Goal: Task Accomplishment & Management: Use online tool/utility

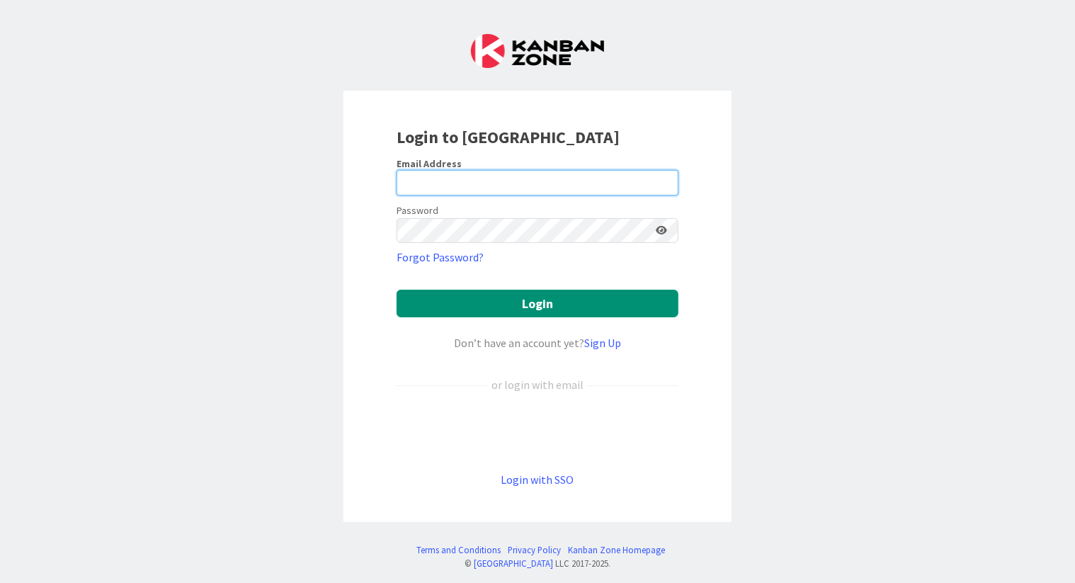
click at [439, 175] on input "email" at bounding box center [538, 183] width 282 height 26
type input "[EMAIL_ADDRESS][DOMAIN_NAME]"
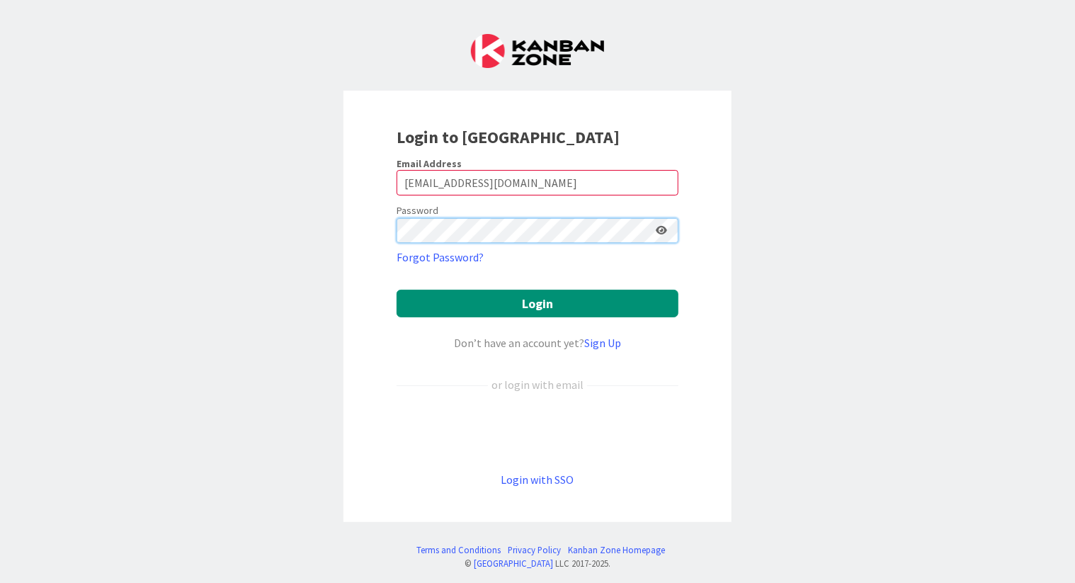
click at [397, 290] on button "Login" at bounding box center [538, 304] width 282 height 28
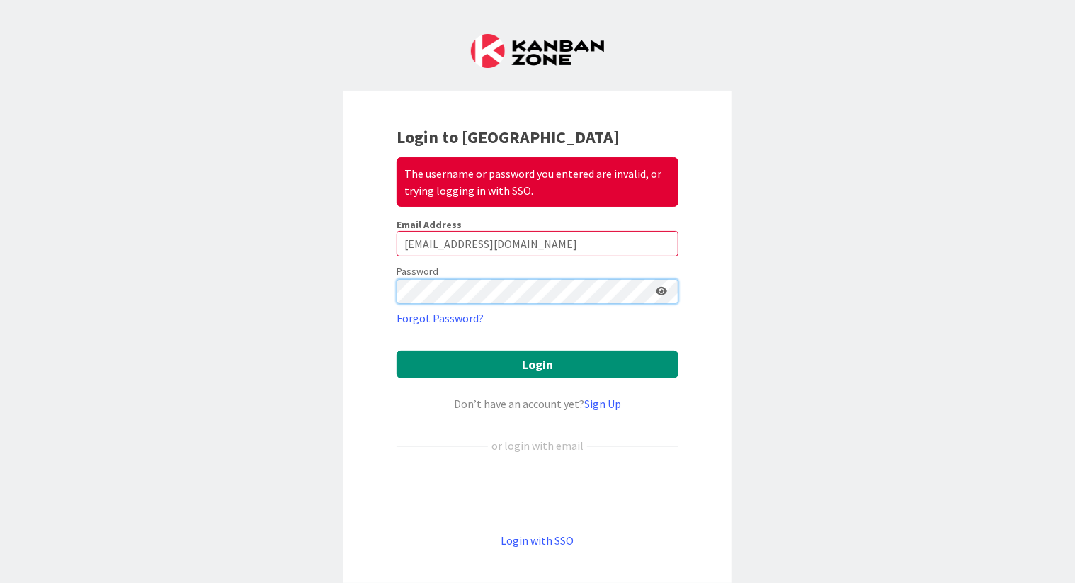
click at [397, 351] on button "Login" at bounding box center [538, 365] width 282 height 28
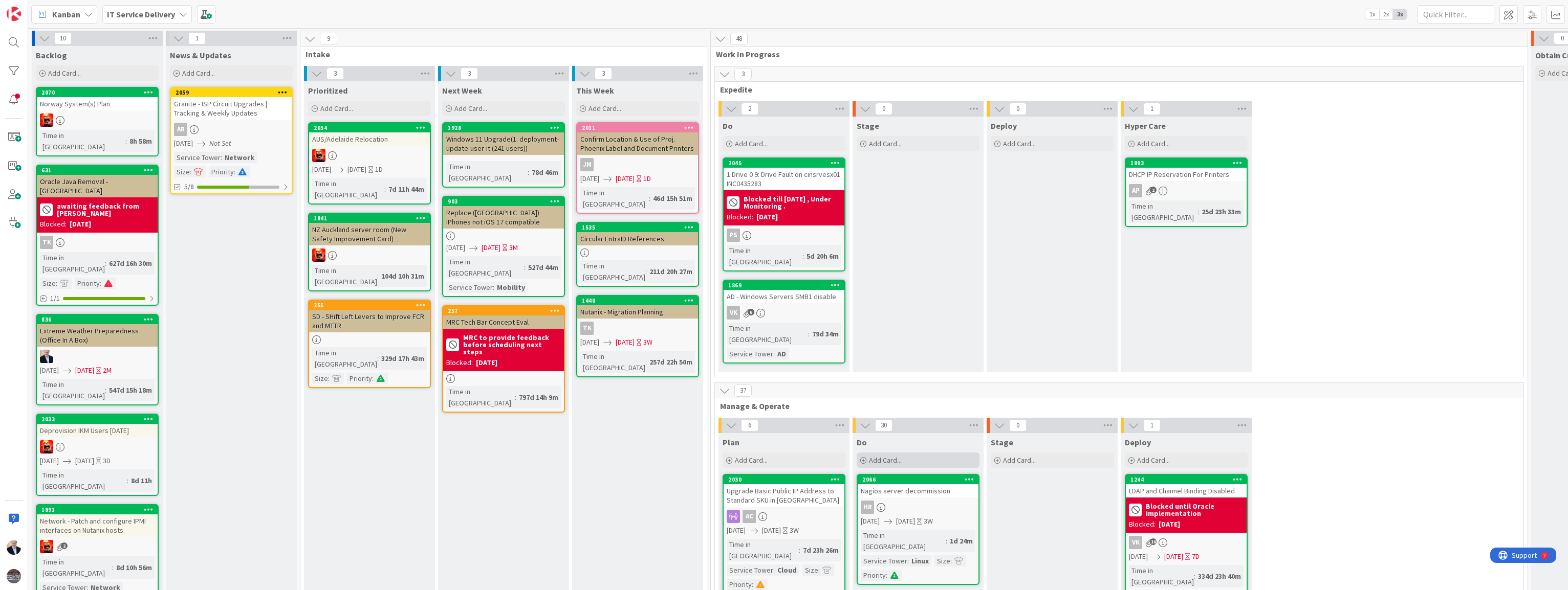
click at [776, 420] on div "Add Card..." at bounding box center [918, 460] width 123 height 15
click at [771, 142] on div "Add Card..." at bounding box center [784, 143] width 123 height 15
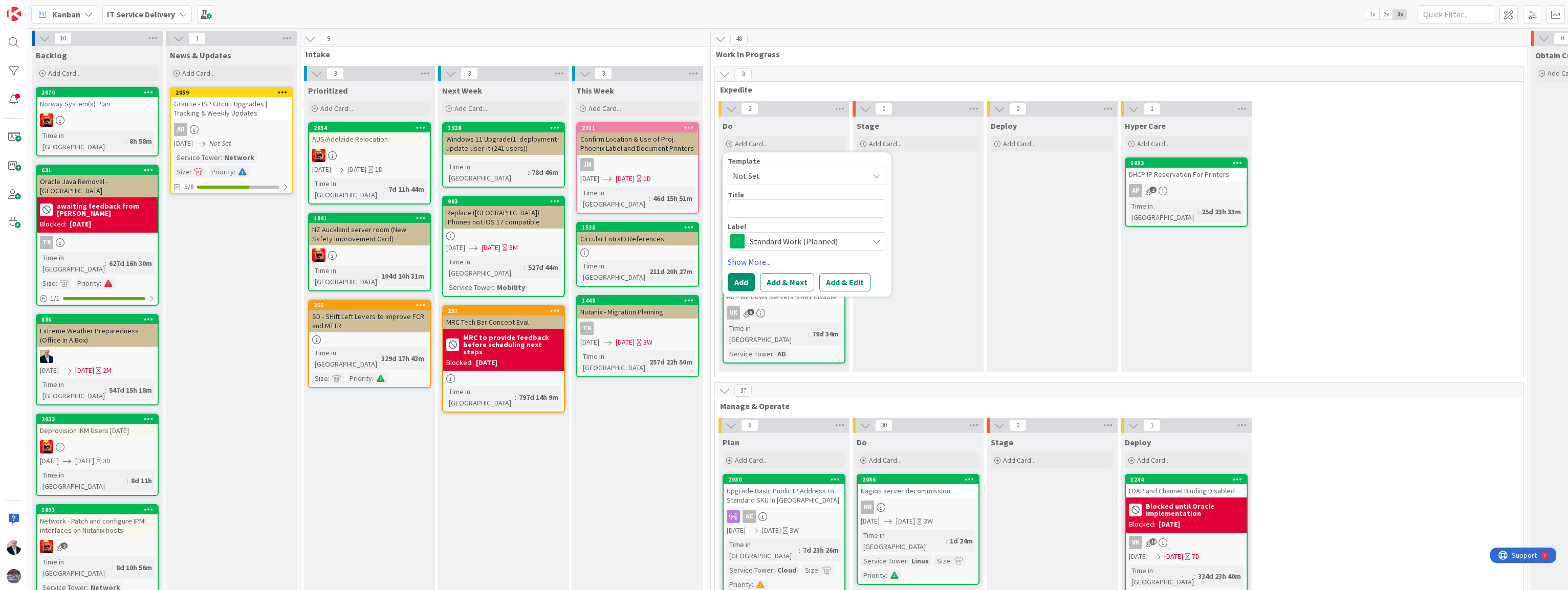
click at [776, 175] on span "Not Set" at bounding box center [796, 175] width 128 height 13
click at [776, 207] on textarea at bounding box center [807, 209] width 159 height 19
type textarea "x"
type textarea "W"
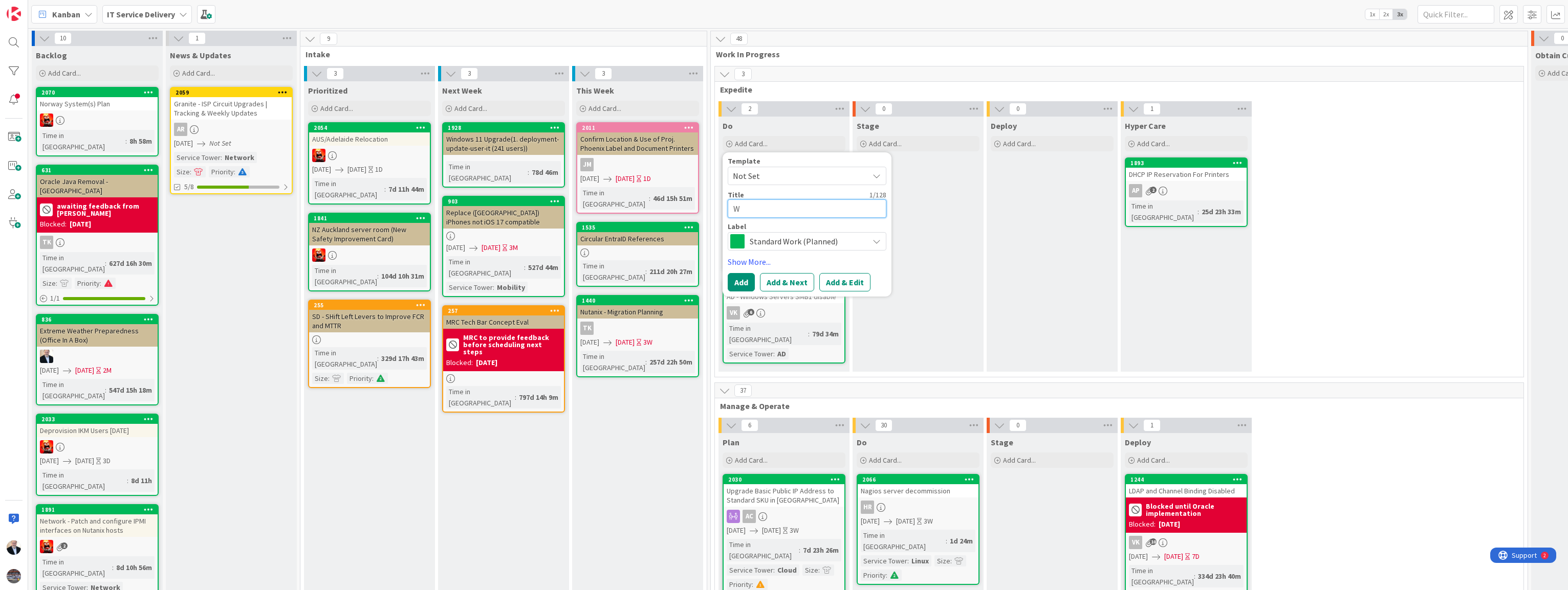
type textarea "x"
type textarea "Wor"
type textarea "x"
type textarea "Work"
type textarea "x"
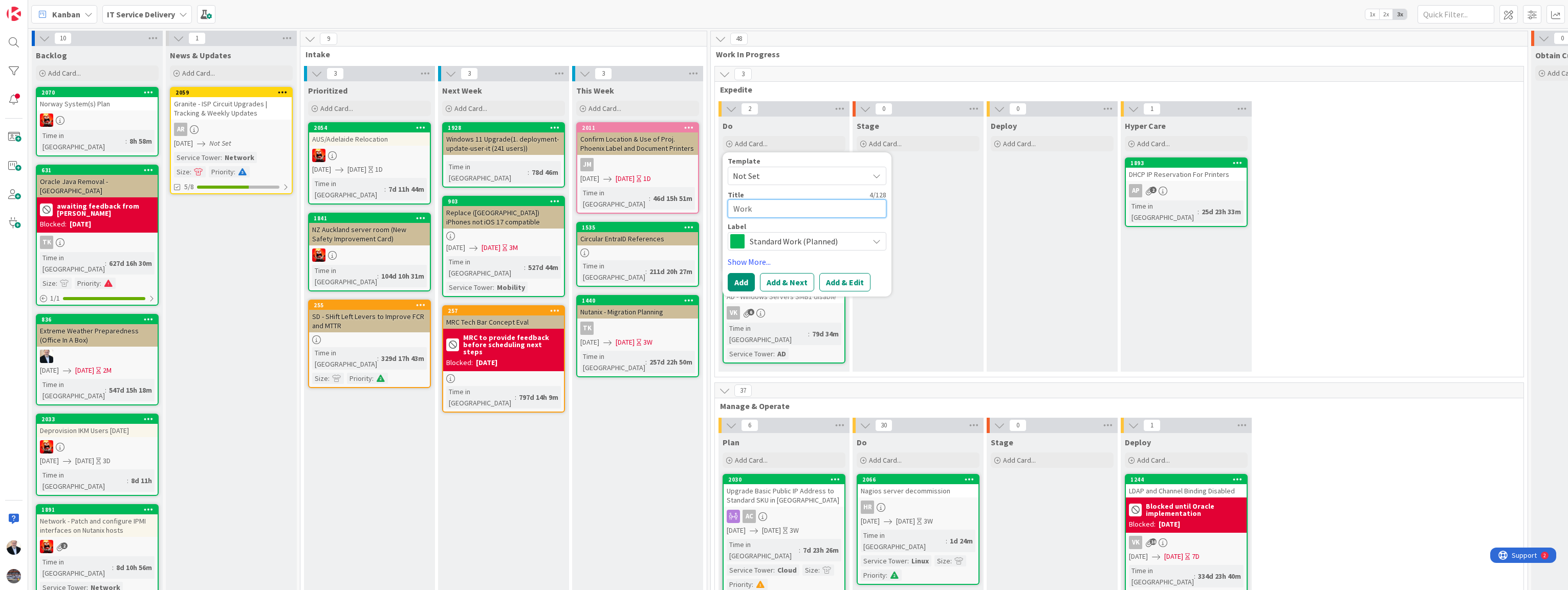
type textarea "WorkD"
type textarea "x"
type textarea "Work"
type textarea "x"
type textarea "Work"
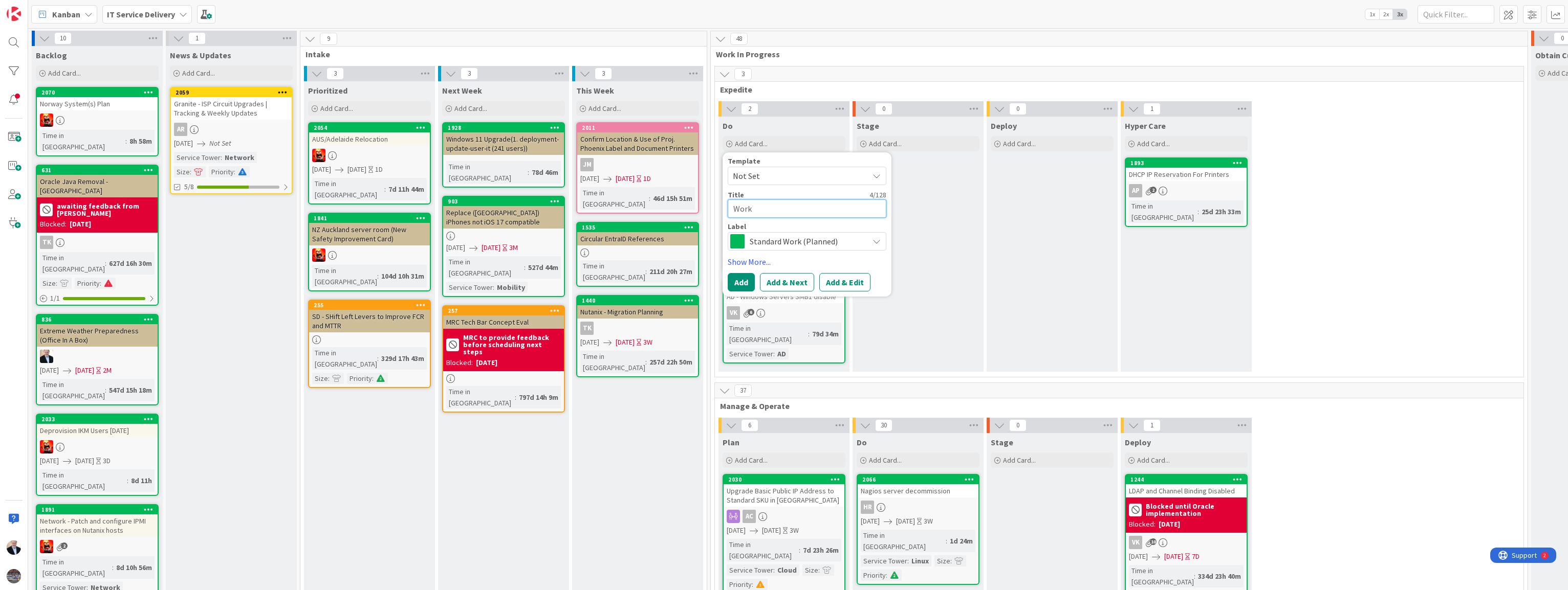
type textarea "x"
type textarea "Work D"
type textarea "x"
type textarea "Work Da"
type textarea "x"
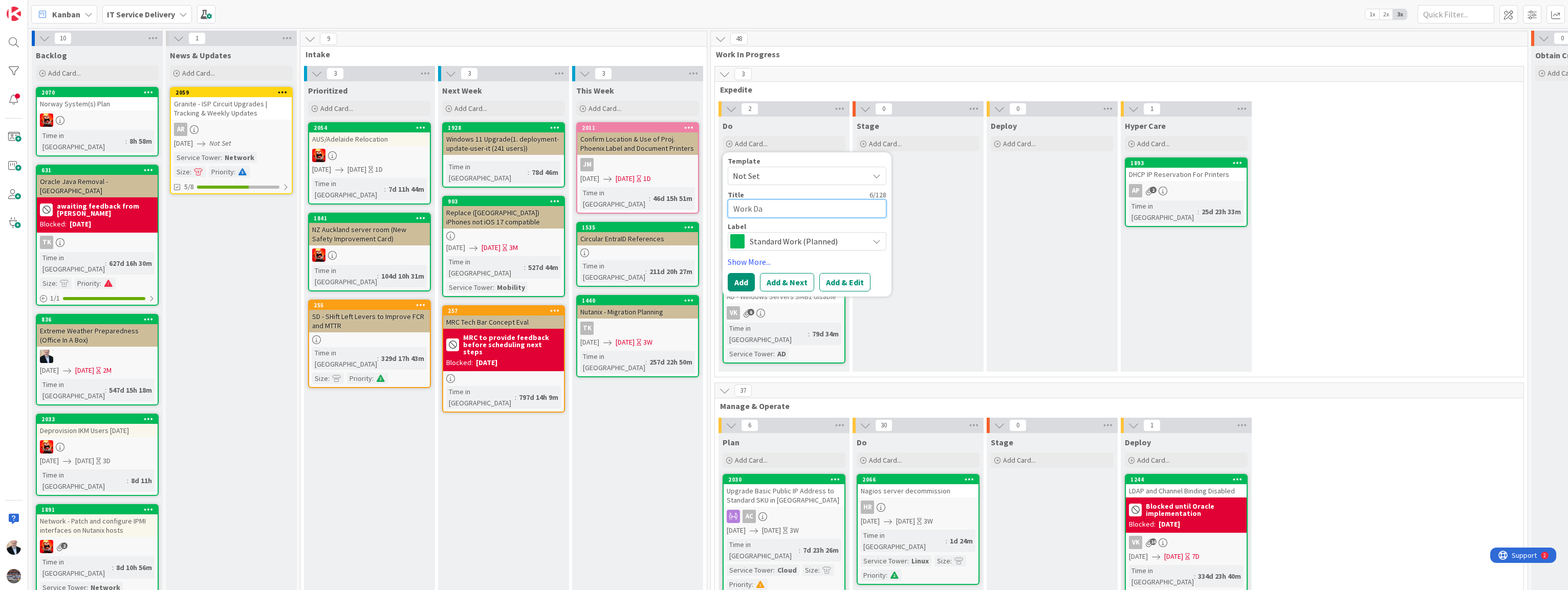
type textarea "Work Day"
type textarea "x"
type textarea "Work Day"
type textarea "x"
type textarea "Work Day -"
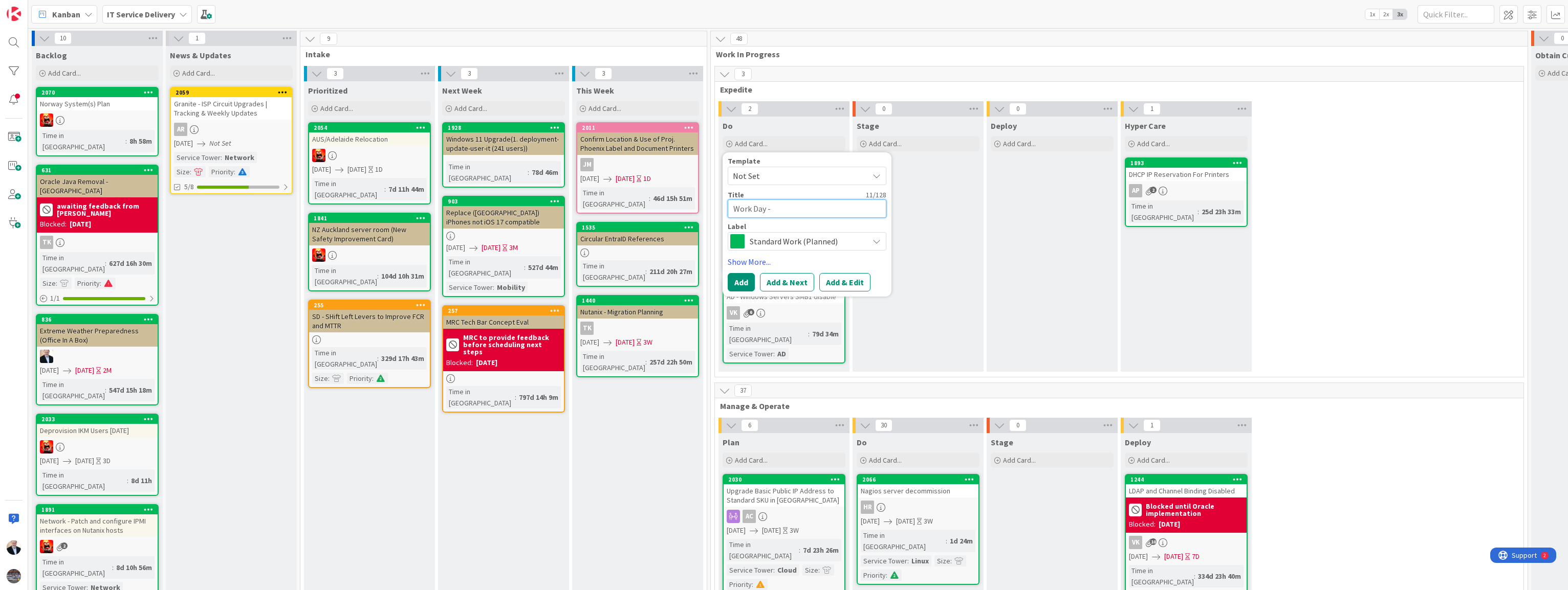
type textarea "x"
type textarea "Work Day - T"
type textarea "x"
type textarea "Work Day - Te"
type textarea "x"
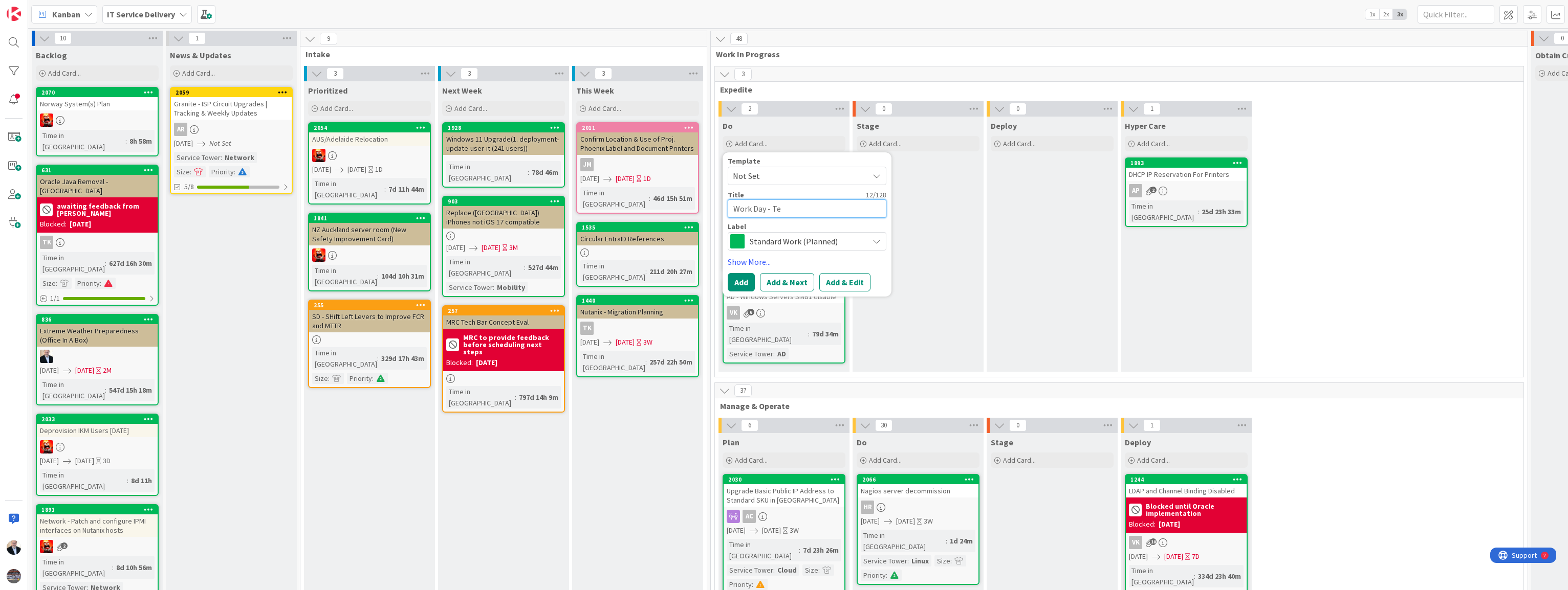
type textarea "Work Day - Tes"
type textarea "x"
type textarea "Work Day - Test"
type textarea "x"
type textarea "Work Day - Test"
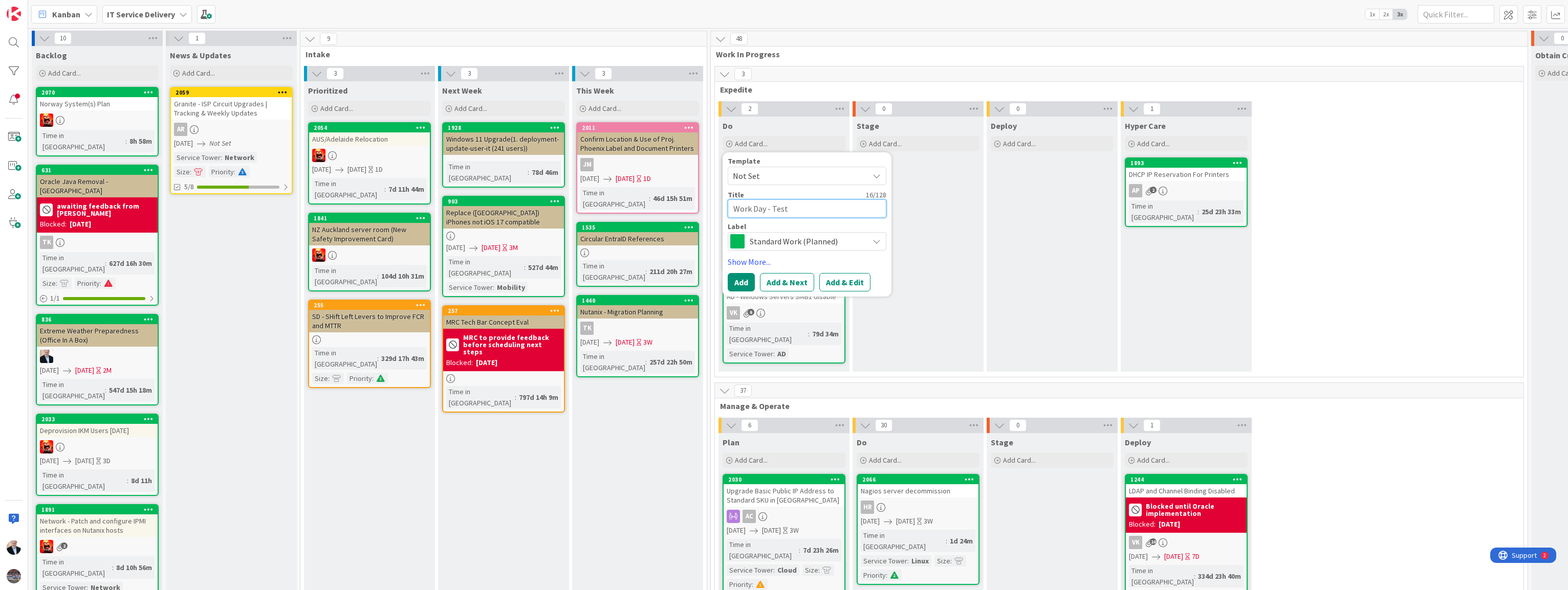
type textarea "x"
type textarea "Work Day - Test I"
type textarea "x"
type textarea "Work Day - Test In"
type textarea "x"
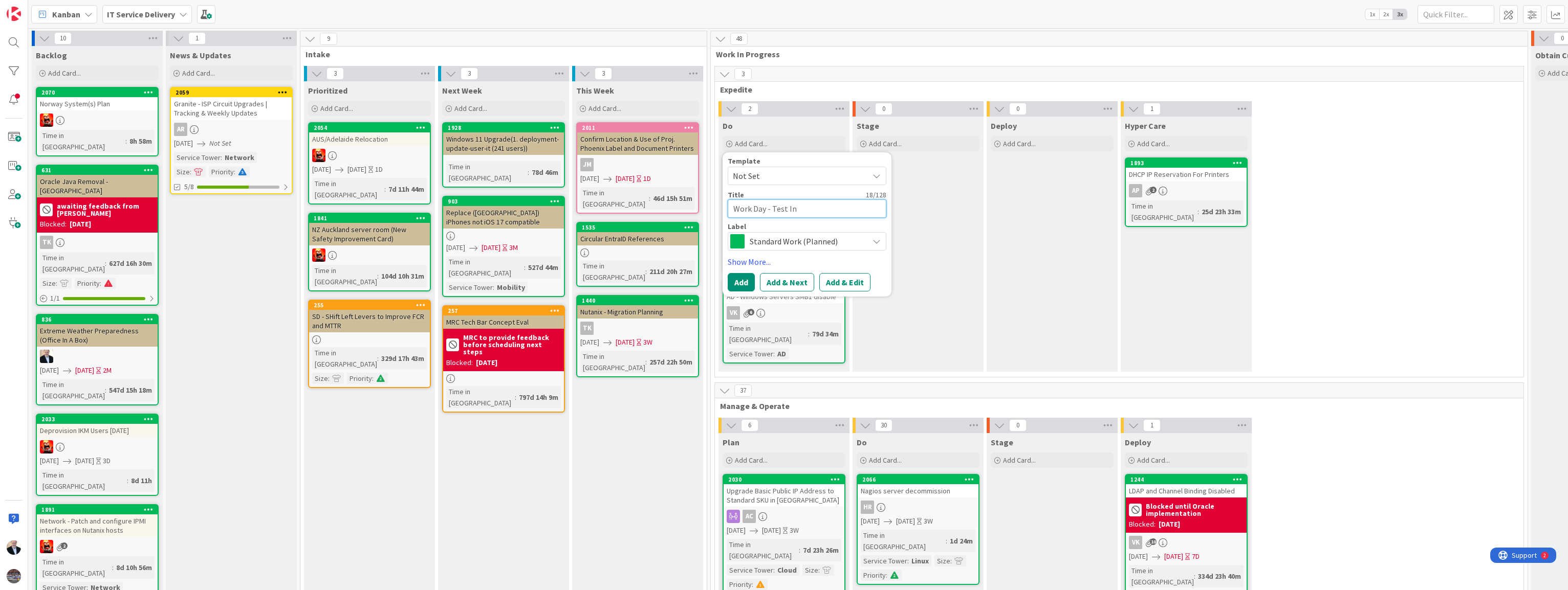
type textarea "Work Day - Test Ins"
type textarea "x"
type textarea "Work Day - Test Inst"
type textarea "x"
type textarea "Work Day - Test Insta"
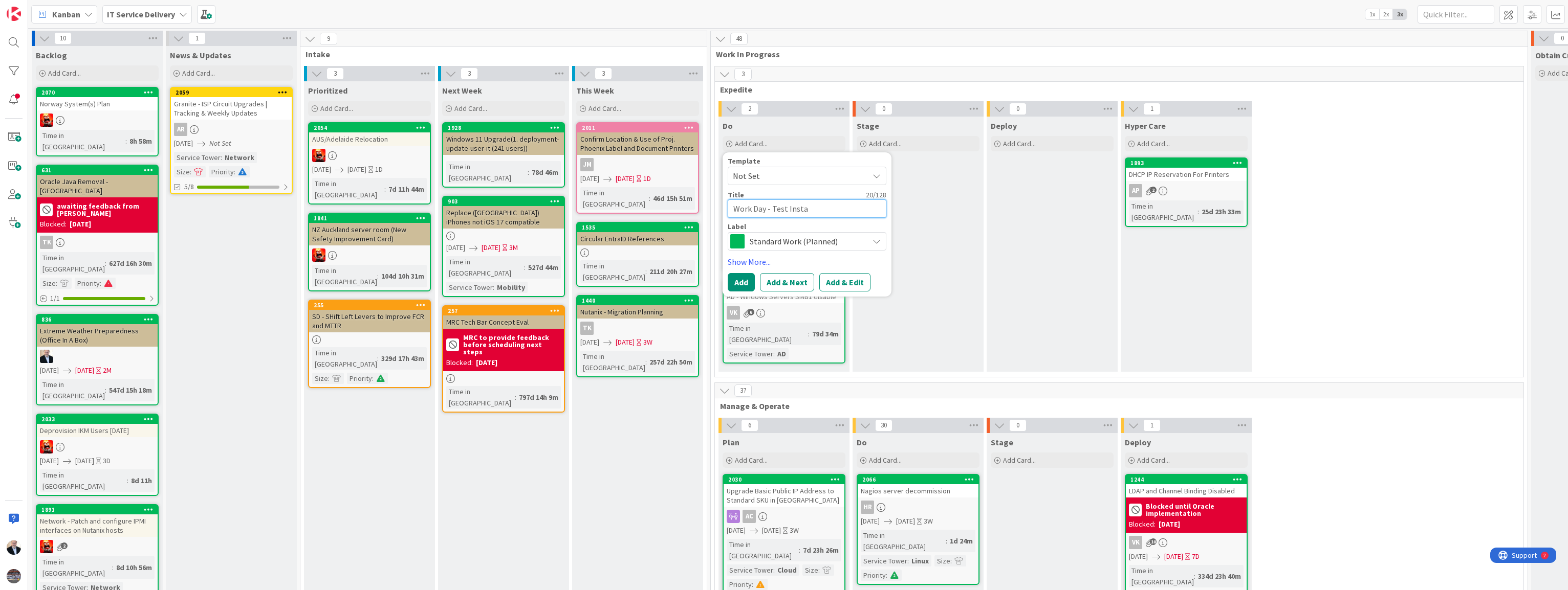
type textarea "x"
type textarea "Work Day - Test Instan"
type textarea "x"
type textarea "Work Day - Test Instanc"
type textarea "x"
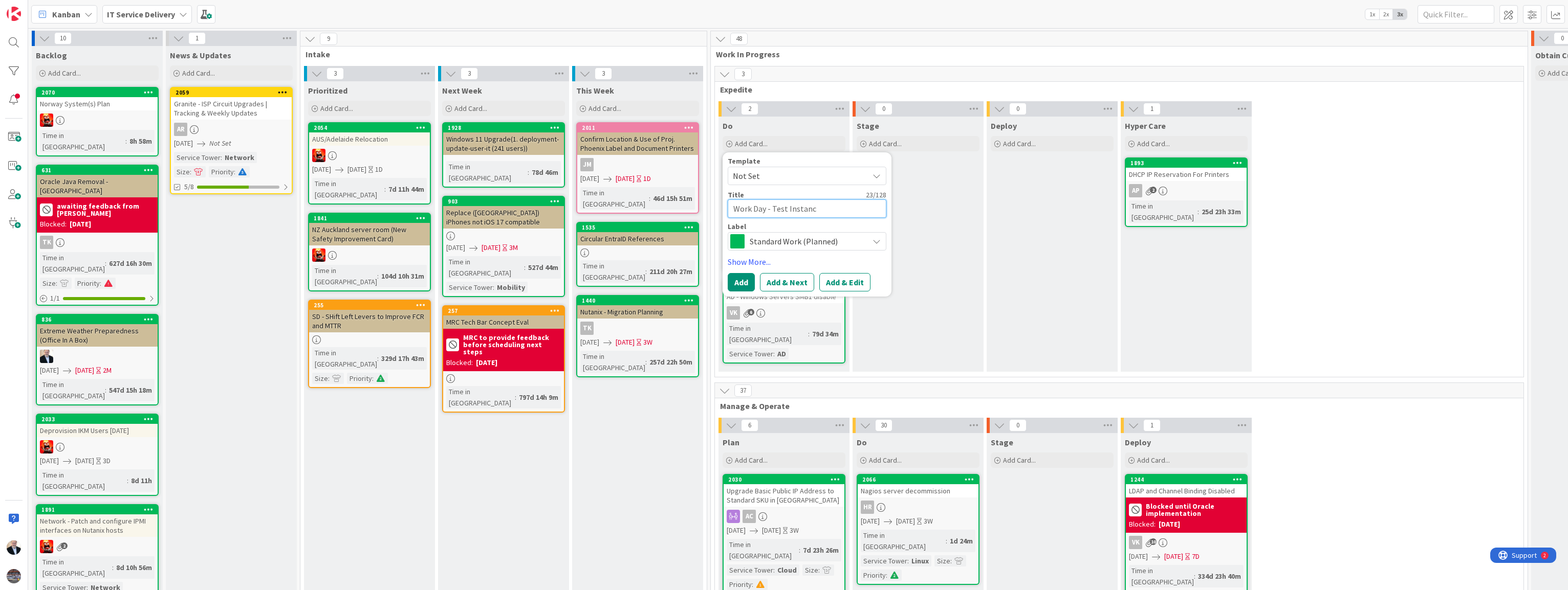
type textarea "Work Day - Test Instance"
type textarea "x"
type textarea "Work Day - Test Instance"
type textarea "x"
type textarea "Work Day - Test Instance C"
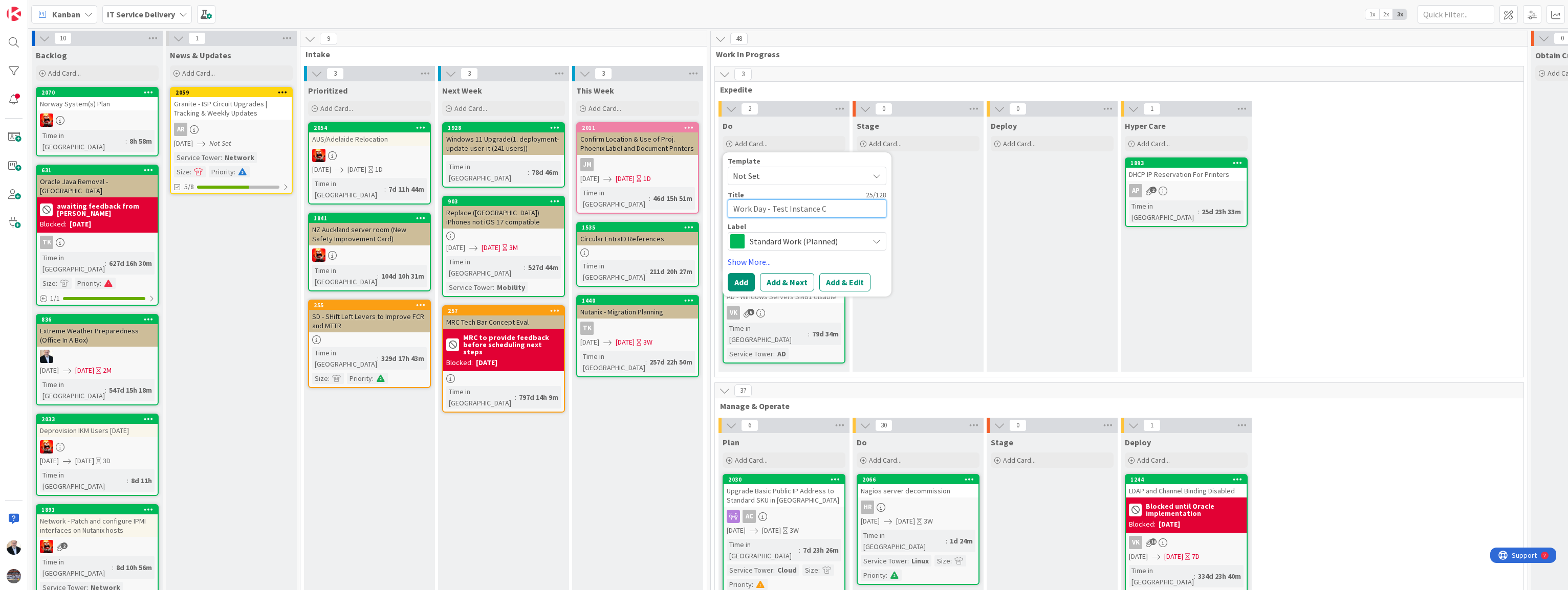
type textarea "x"
type textarea "Work Day - Test Instance Cl"
type textarea "x"
type textarea "Work Day - Test Instance Clo"
type textarea "x"
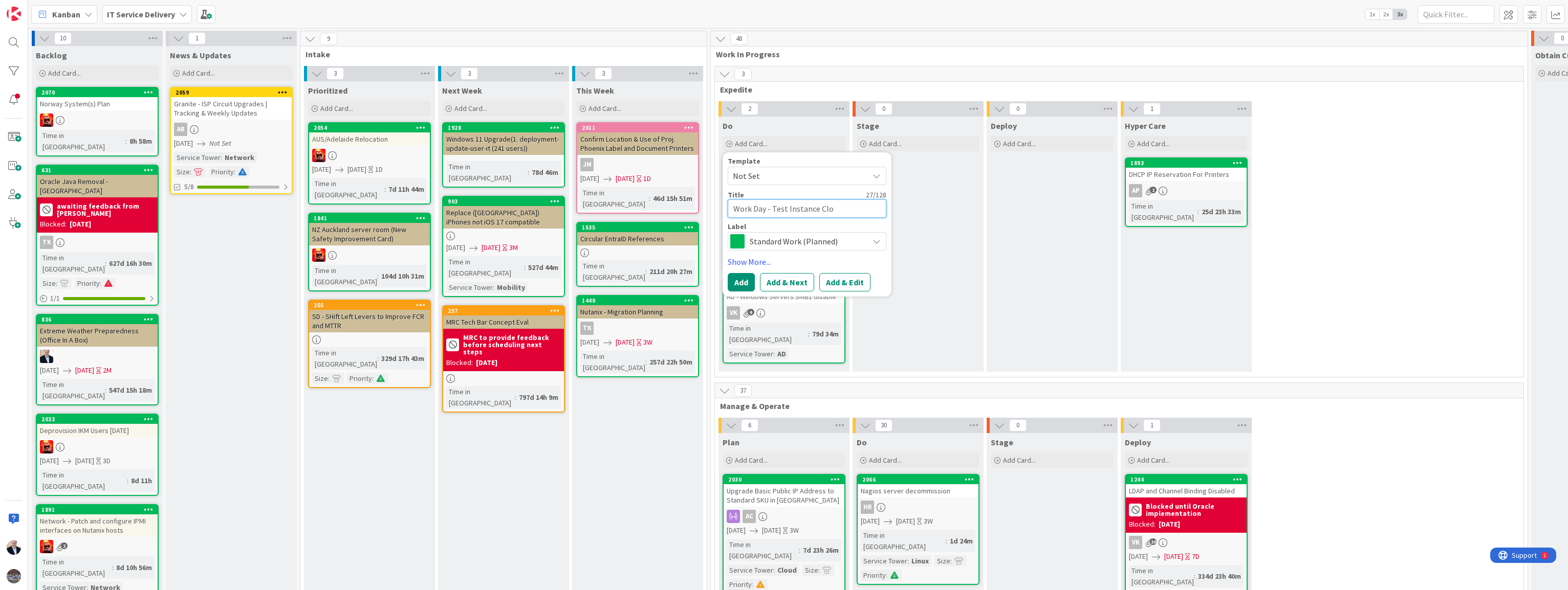
type textarea "Work Day - Test Instance Clou"
type textarea "x"
type textarea "Work Day - Test Instance Cloud"
type textarea "x"
type textarea "Work Day - Test Instance Cloud"
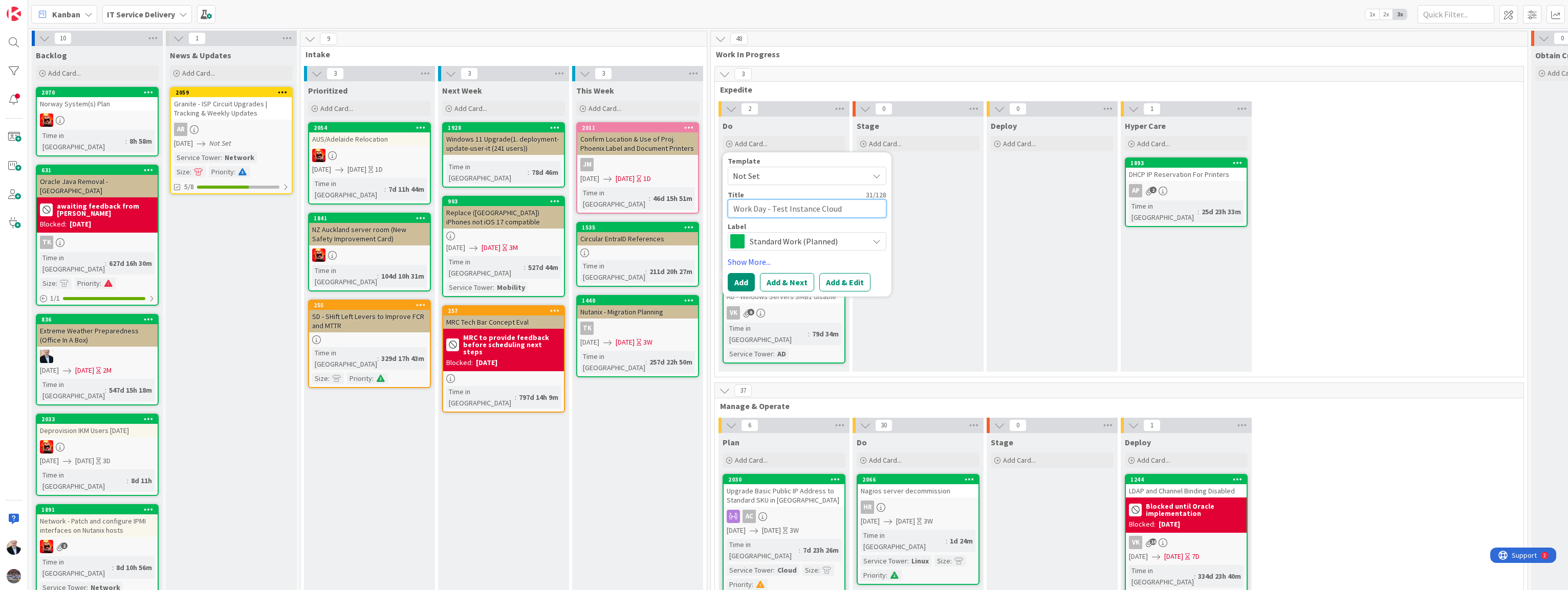
type textarea "x"
type textarea "Work Day - Test Instance Cloud D"
type textarea "x"
type textarea "Work Day - Test Instance Cloud DC"
click at [776, 240] on span "Standard Work (Planned)" at bounding box center [806, 241] width 113 height 14
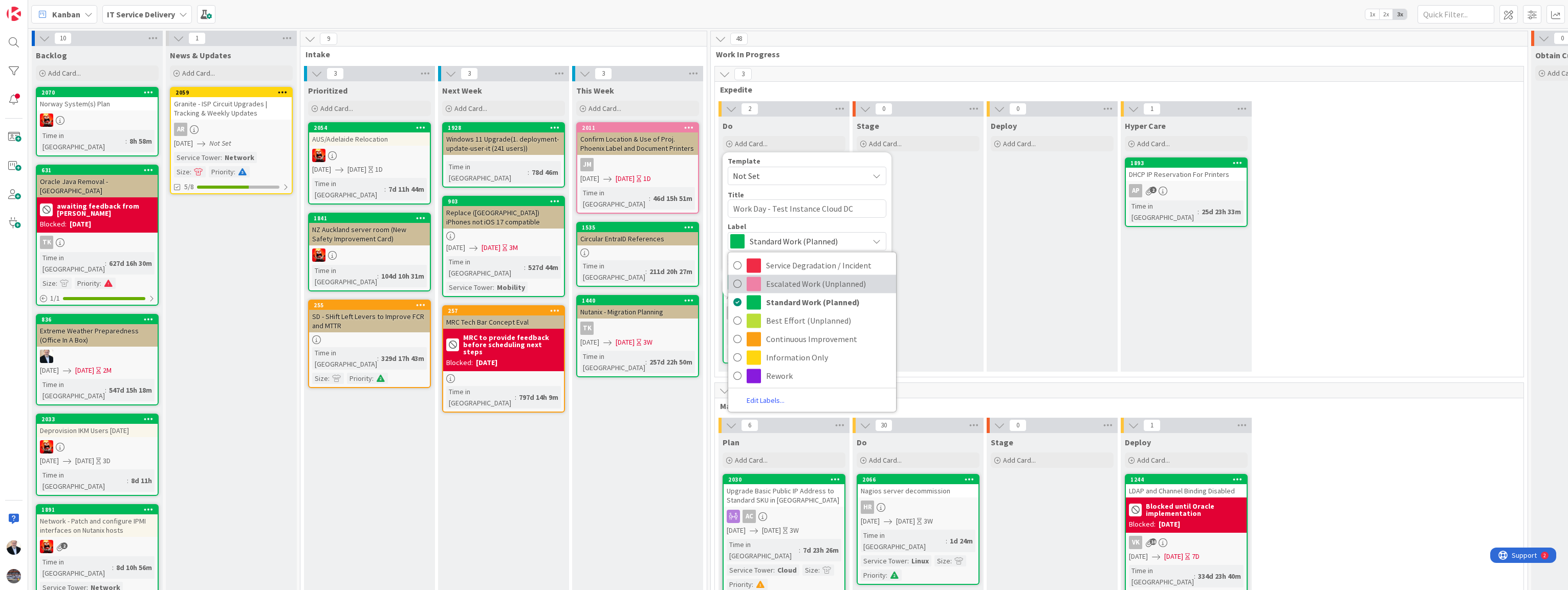
click at [776, 282] on span "Escalated Work (Unplanned)" at bounding box center [828, 284] width 125 height 15
type textarea "x"
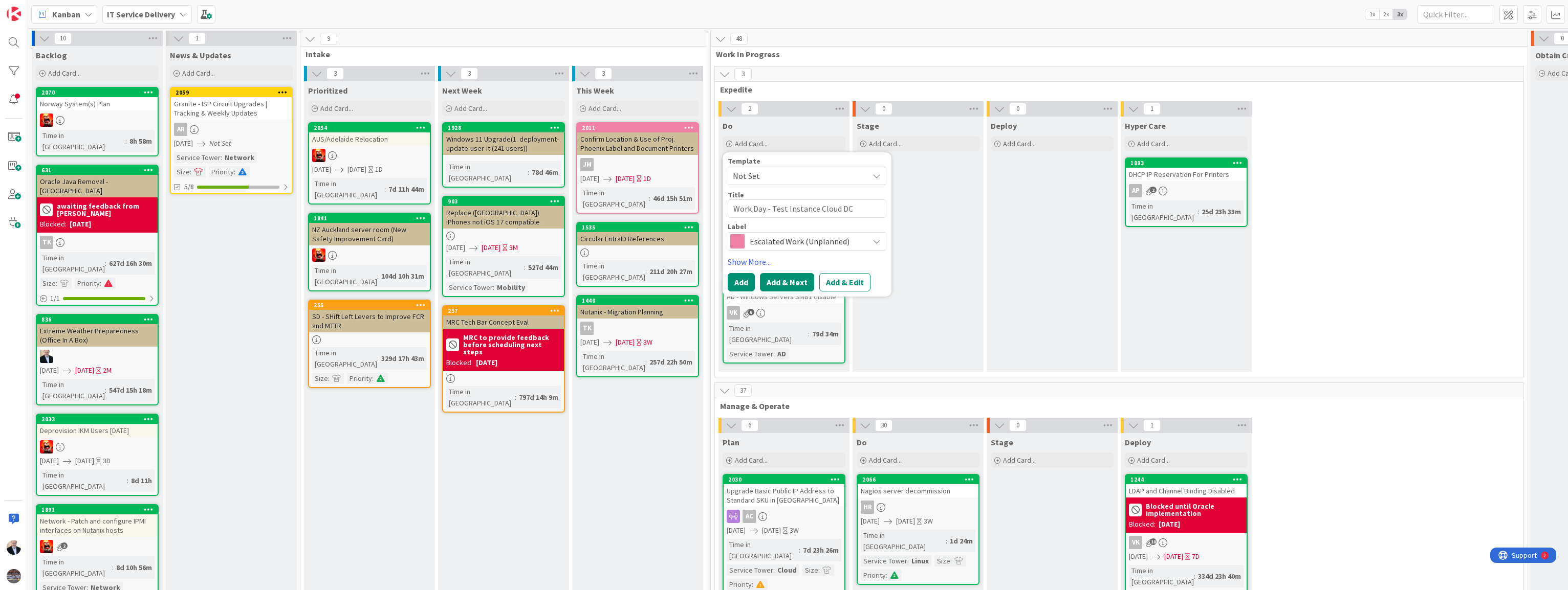
click at [776, 285] on button "Add & Next" at bounding box center [787, 282] width 54 height 19
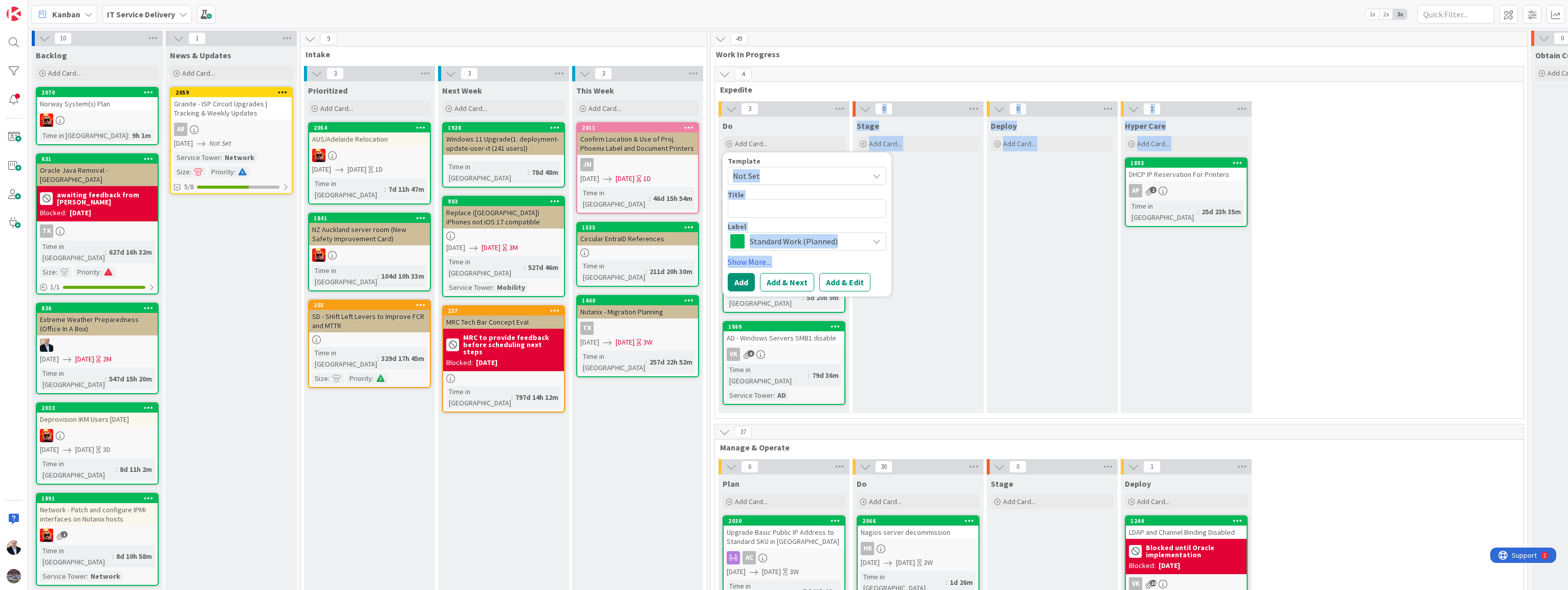
drag, startPoint x: 802, startPoint y: 160, endPoint x: 1373, endPoint y: 217, distance: 573.8
click at [776, 217] on div "3 Do Add Card... Template Not Set Not Set Site Name - Site Code - Meraki Migrat…" at bounding box center [1119, 259] width 805 height 317
click at [776, 298] on div "Deploy Add Card..." at bounding box center [1052, 265] width 131 height 297
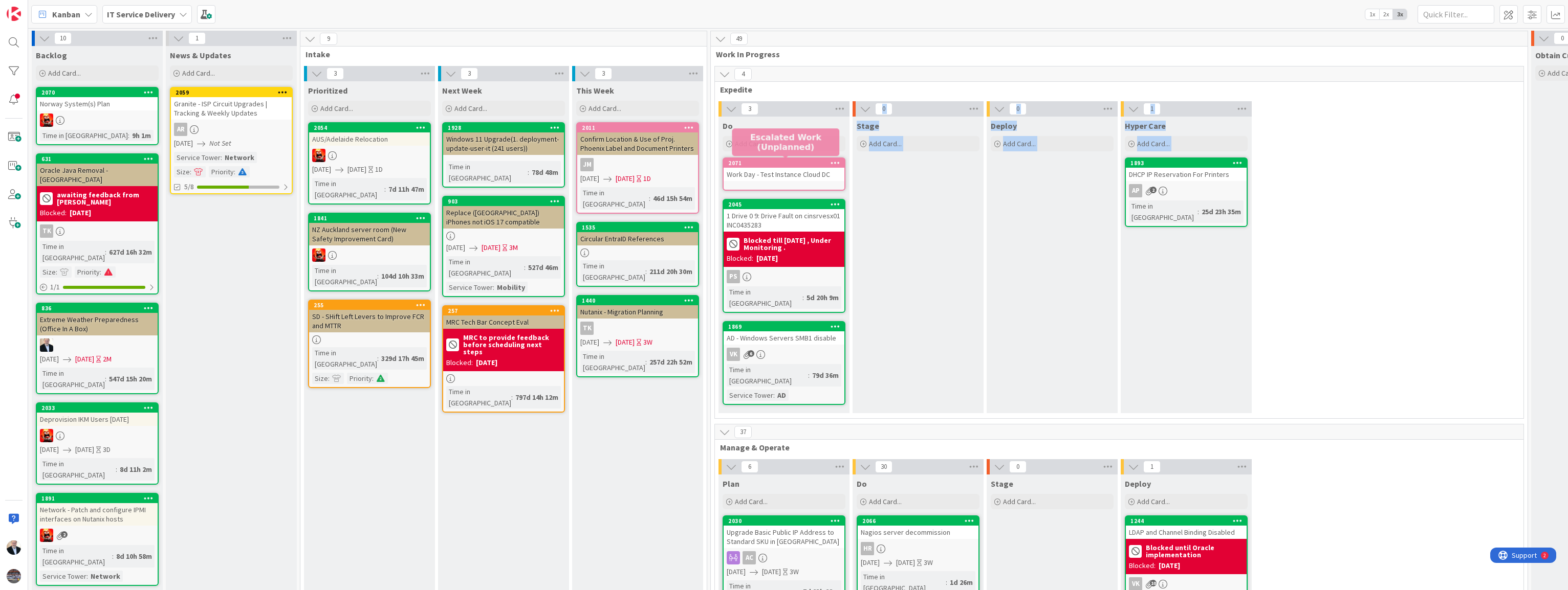
click at [776, 165] on div "2071" at bounding box center [786, 163] width 116 height 7
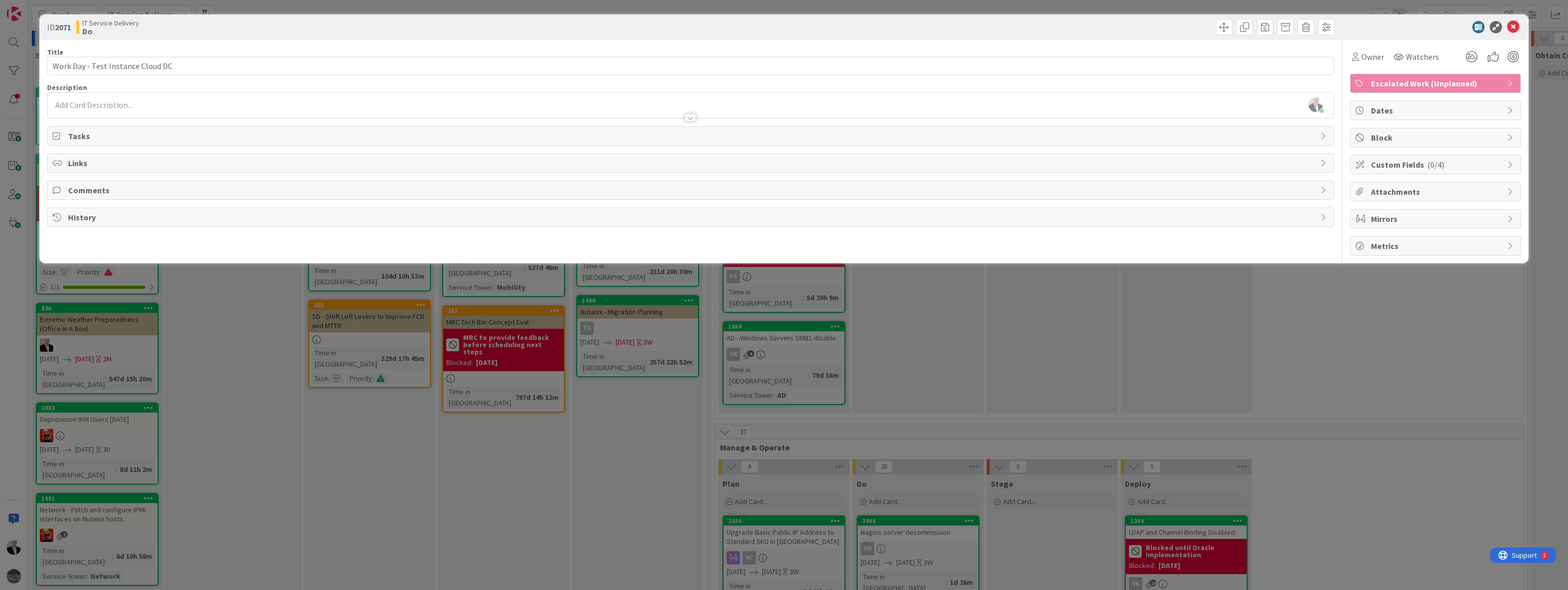
click at [88, 103] on div "[PERSON_NAME] just joined" at bounding box center [690, 105] width 1286 height 25
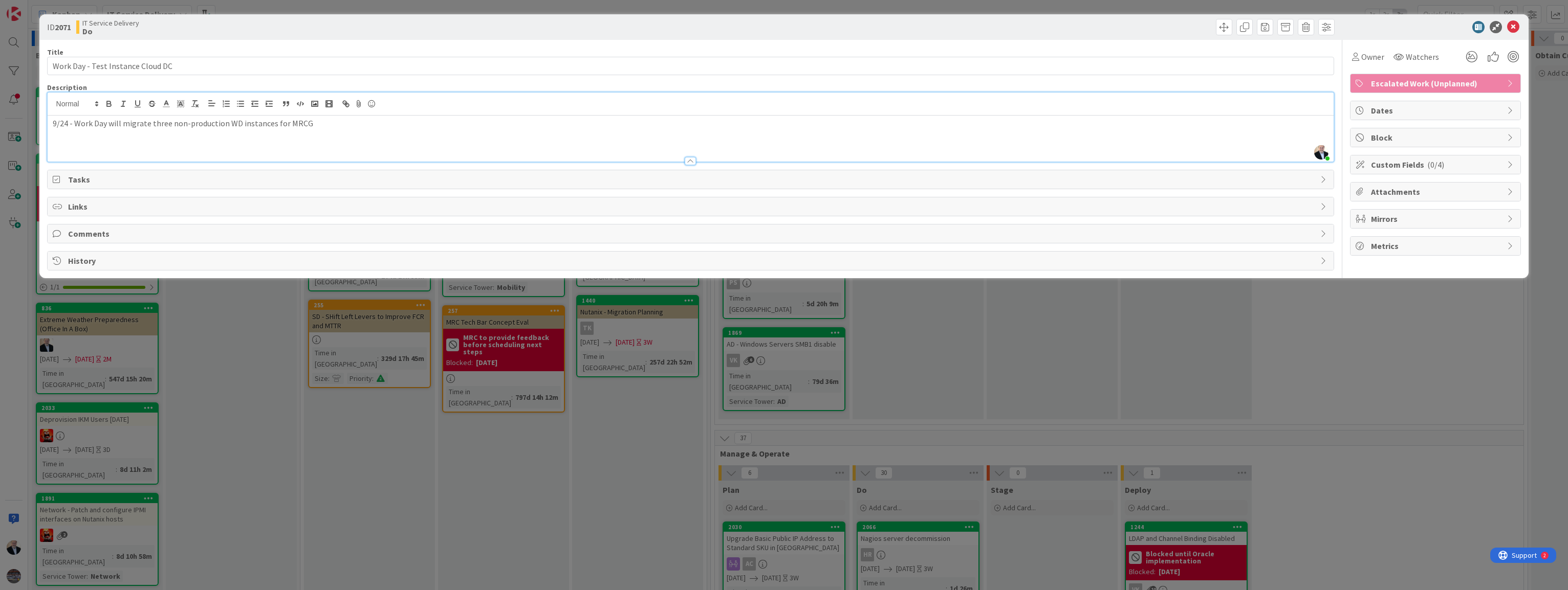
click at [340, 129] on div "9/24 - Work Day will migrate three non-production WD instances for MRCG" at bounding box center [690, 139] width 1286 height 46
click at [309, 68] on input "Work Day - Test Instance Cloud DC" at bounding box center [690, 66] width 1287 height 19
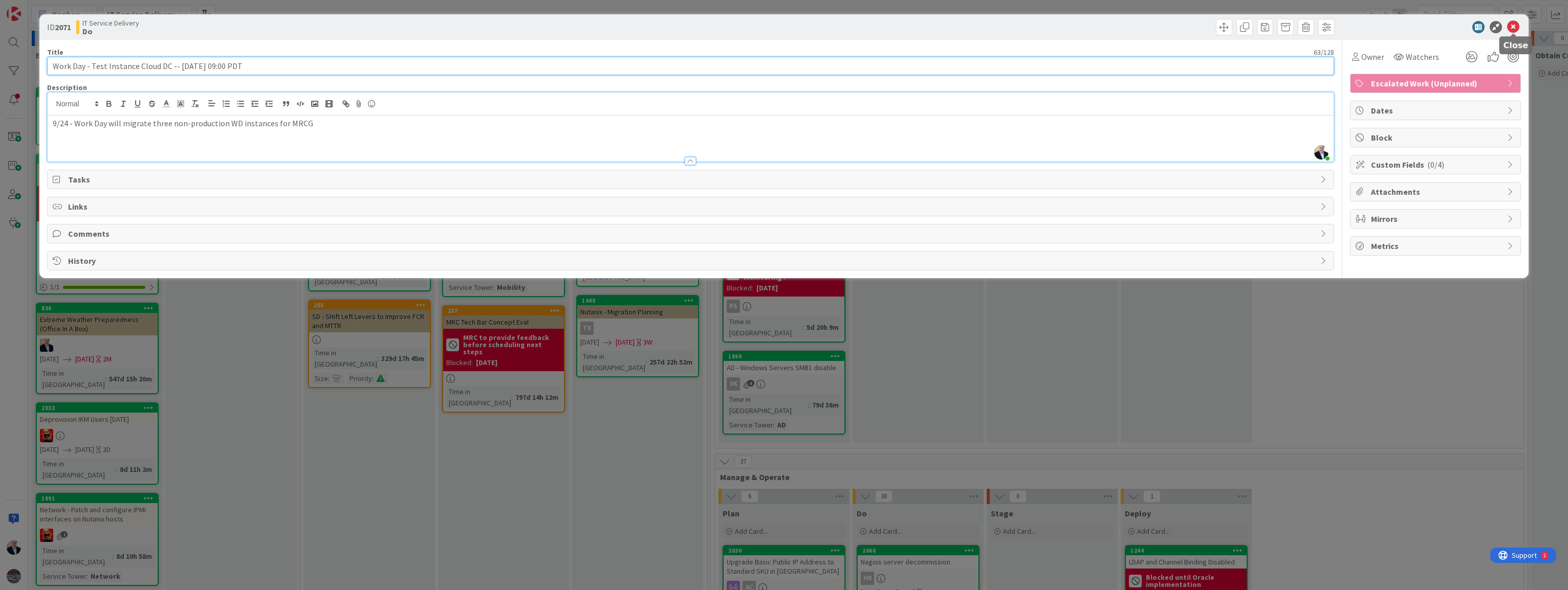
type input "Work Day - Test Instance Cloud DC -- [DATE] 09:00 PDT"
click at [776, 29] on icon at bounding box center [1512, 27] width 12 height 12
